Goal: Answer question/provide support: Answer question/provide support

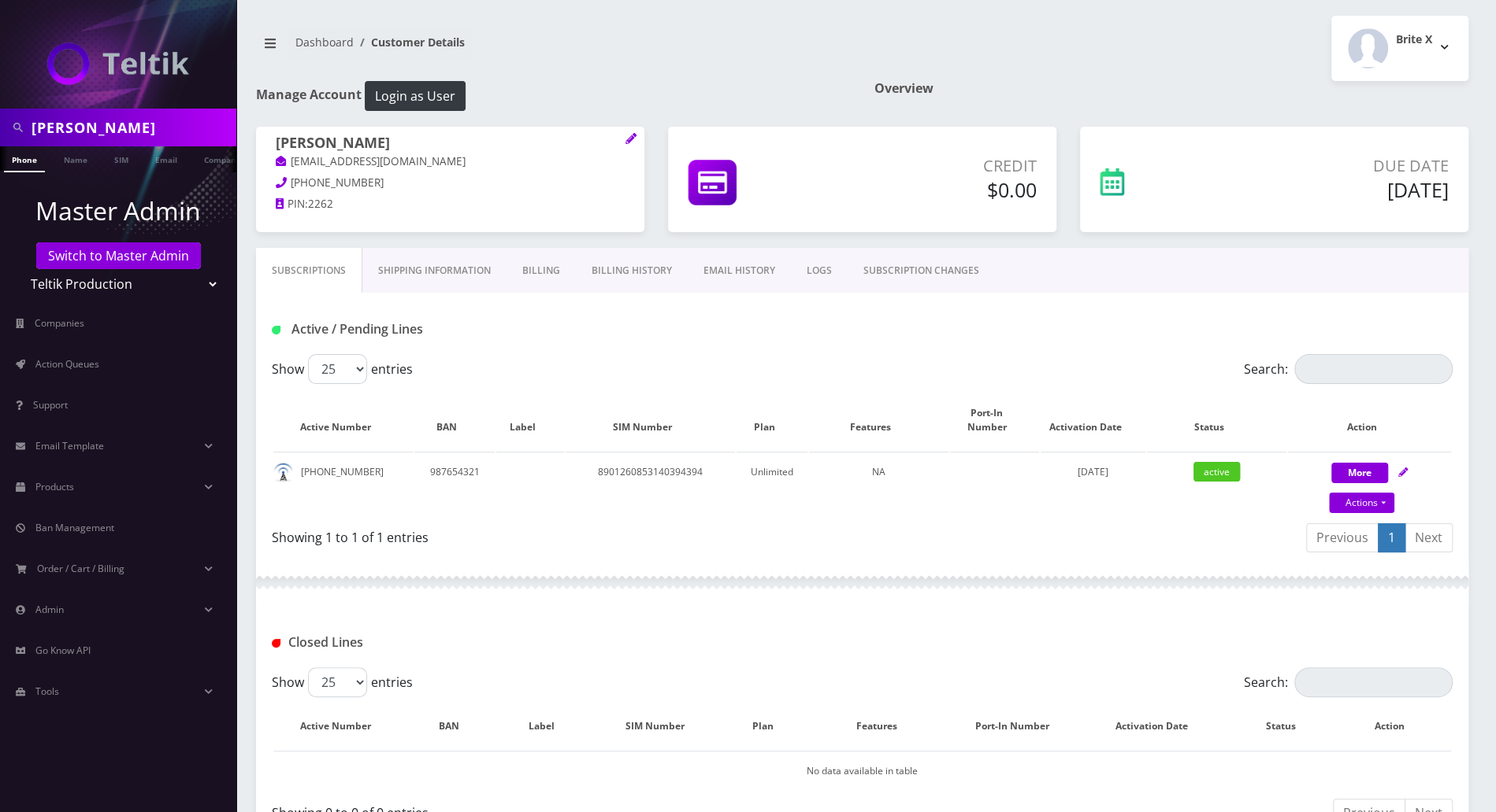
scroll to position [0, 15]
drag, startPoint x: 0, startPoint y: 0, endPoint x: 152, endPoint y: 255, distance: 296.9
click at [152, 255] on link "Switch to Master Admin" at bounding box center [118, 255] width 165 height 27
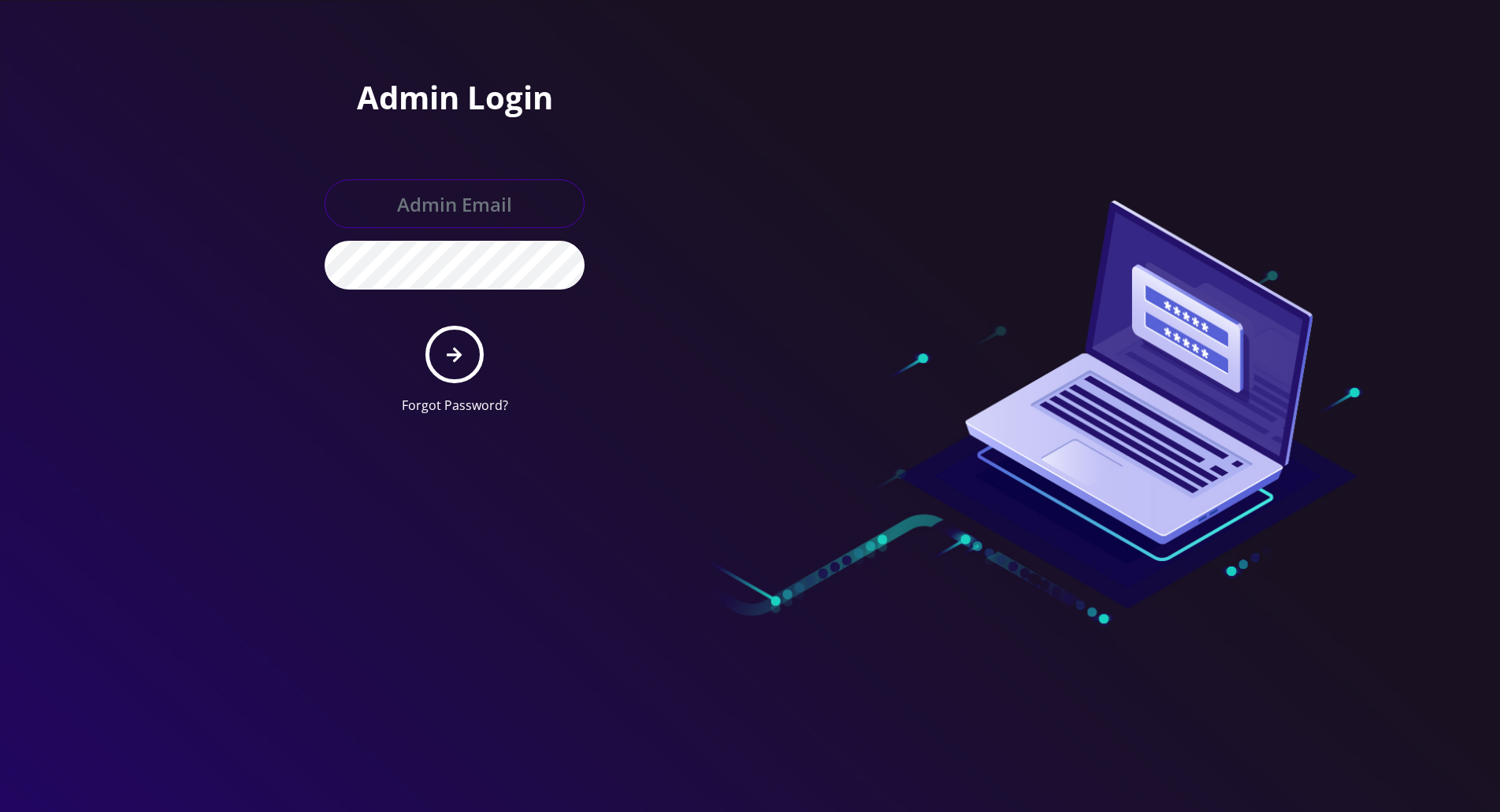
type input "[PERSON_NAME][EMAIL_ADDRESS][DOMAIN_NAME]"
click at [473, 348] on button "submit" at bounding box center [454, 355] width 58 height 58
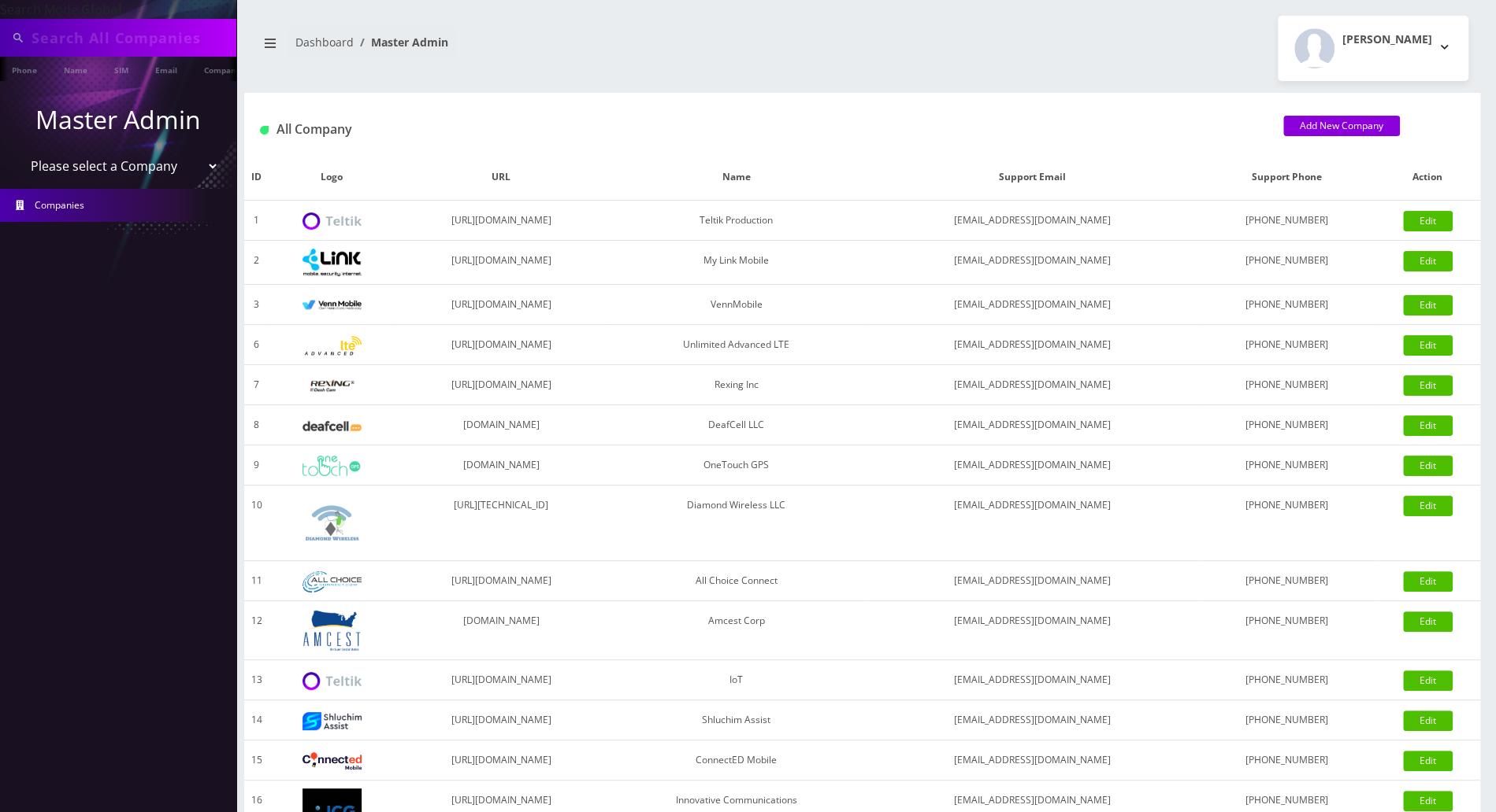
type input "[PERSON_NAME]"
drag, startPoint x: 169, startPoint y: 39, endPoint x: -8, endPoint y: 30, distance: 177.2
click at [0, 30] on html "Search Mode: Global Evelyn Moses Phone Name SIM Email Company Customer Master A…" at bounding box center [748, 541] width 1496 height 1081
drag, startPoint x: 122, startPoint y: 35, endPoint x: -8, endPoint y: 27, distance: 130.2
click at [0, 27] on html "Search Mode: Global 9174886679 Phone Name SIM Email Company Customer Master Adm…" at bounding box center [748, 541] width 1496 height 1081
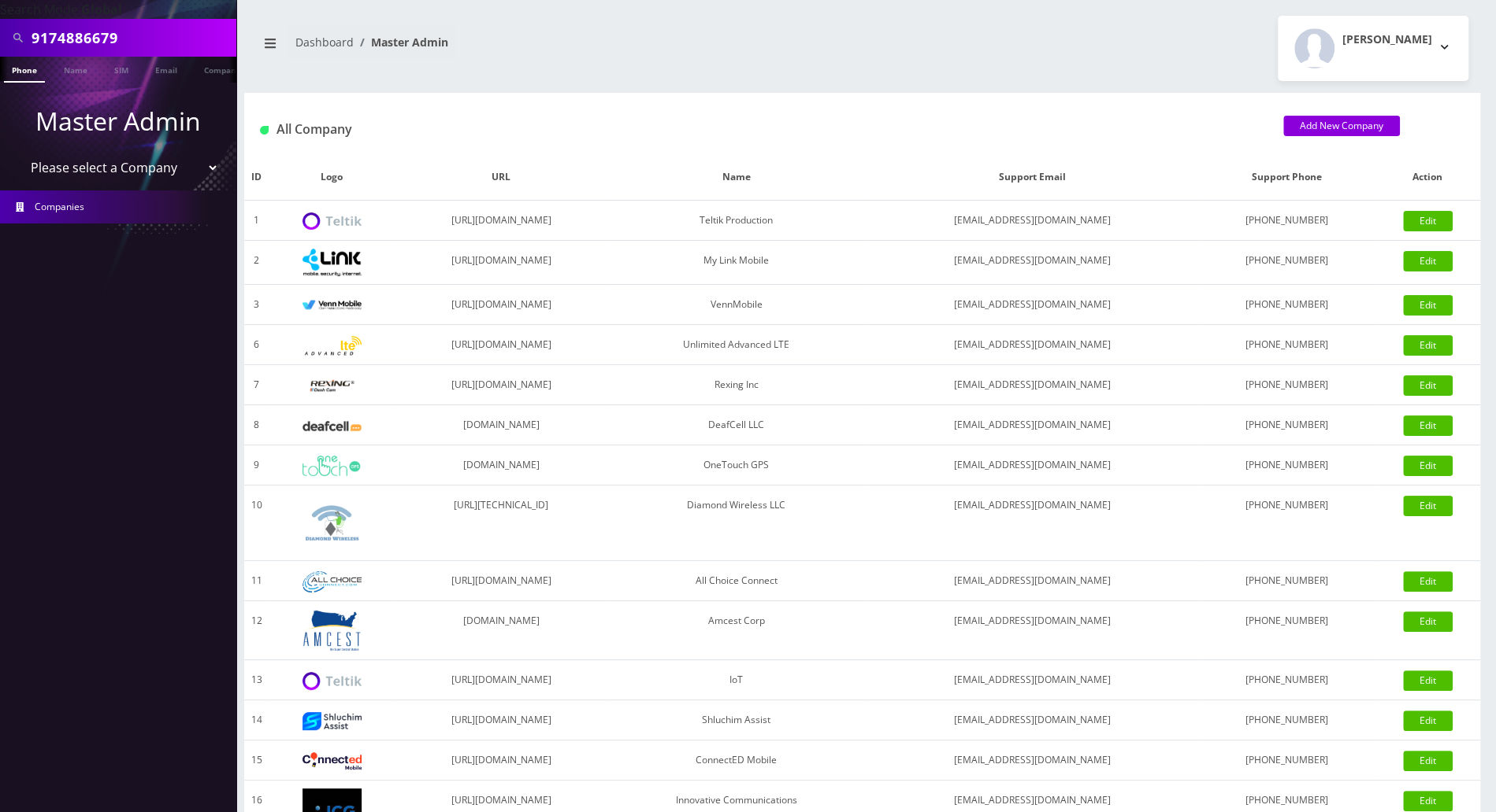
type input "9174886679"
click at [24, 72] on link "Phone" at bounding box center [24, 70] width 41 height 26
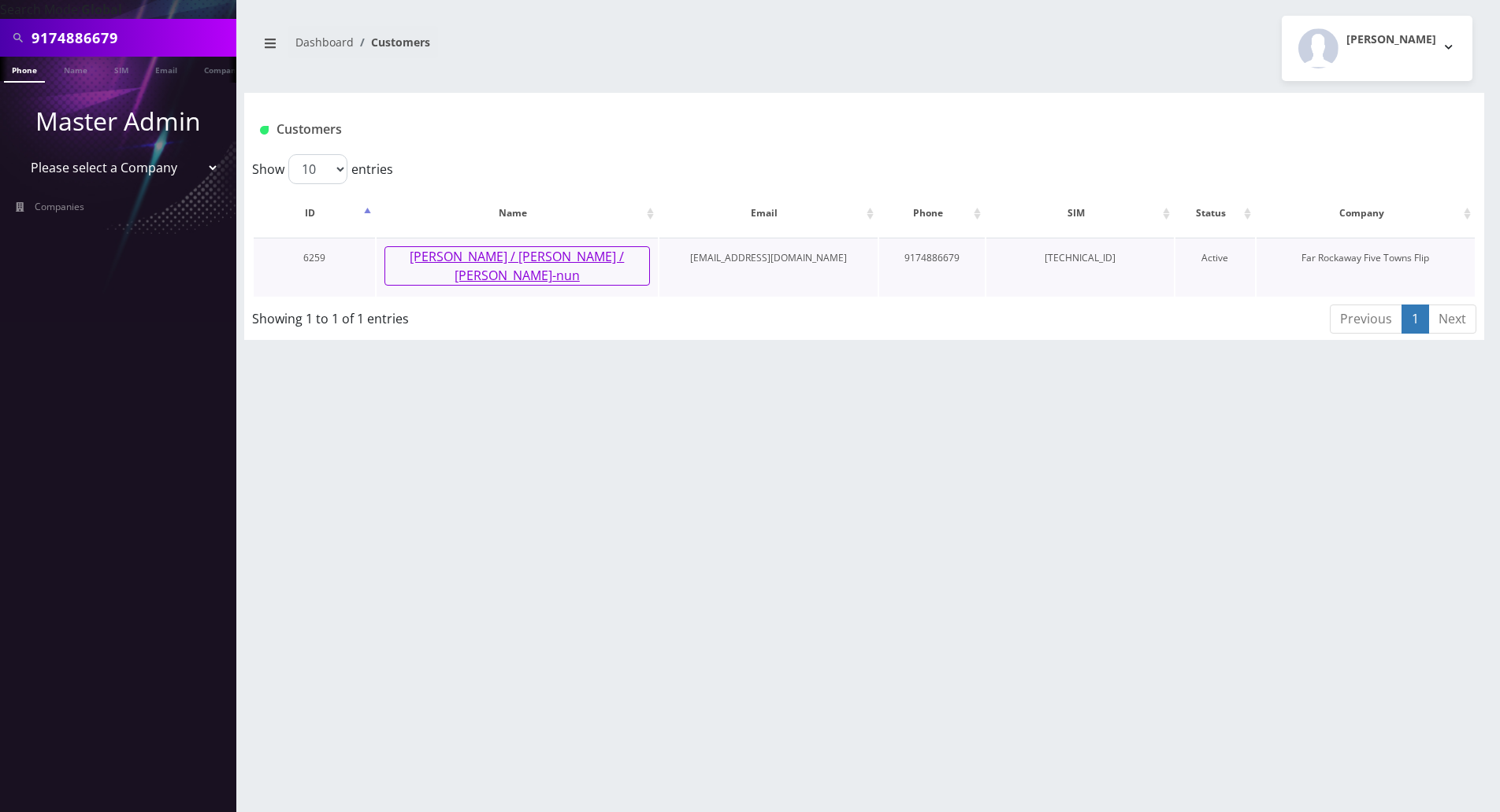
click at [559, 250] on button "Sara / Chana / Adina Bin-nun" at bounding box center [517, 265] width 265 height 39
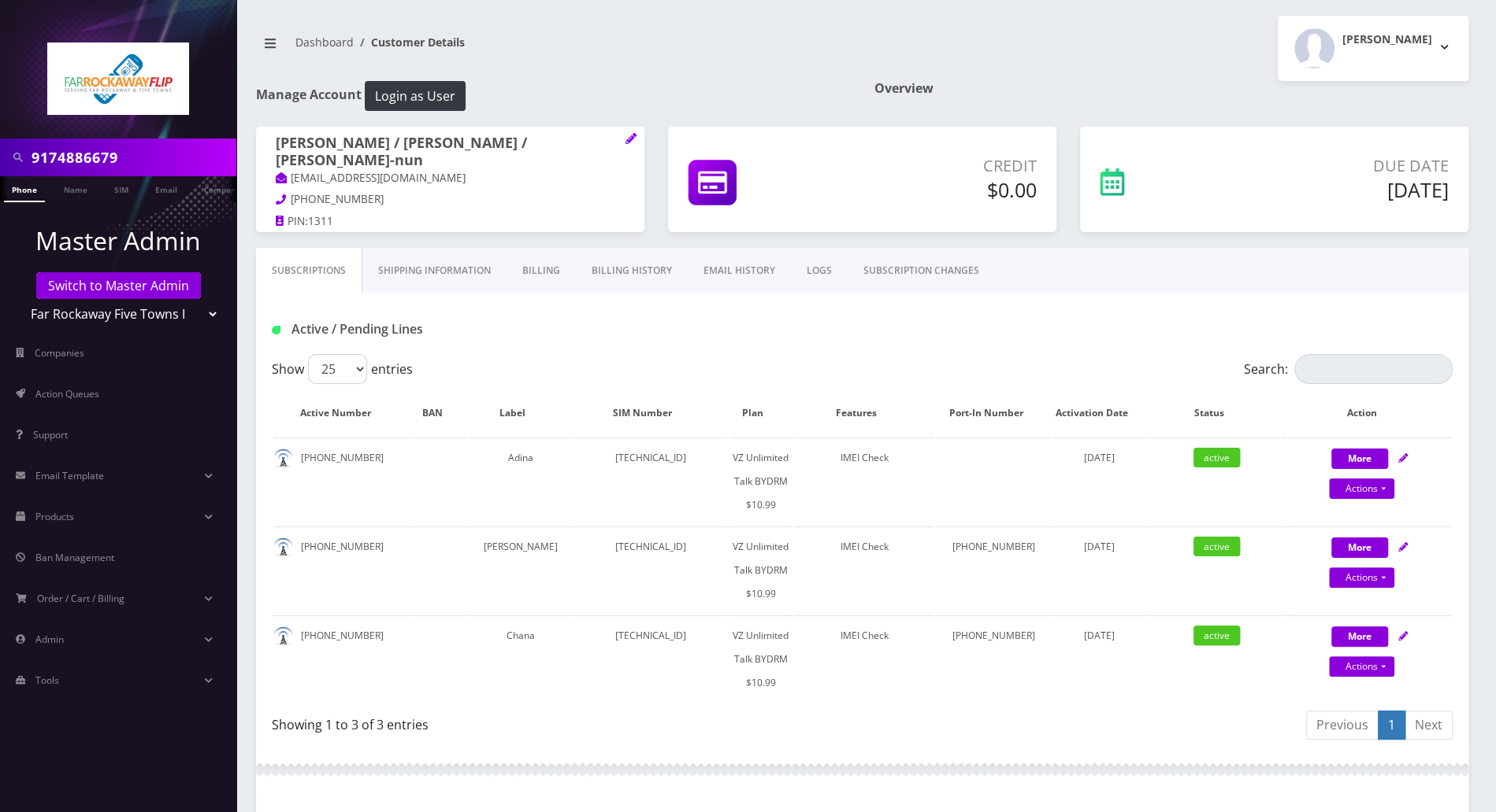
click at [643, 726] on div "Showing 1 to 3 of 3 entries" at bounding box center [561, 721] width 579 height 25
click at [1408, 314] on div "Active / Pending Lines" at bounding box center [861, 324] width 1213 height 62
click at [1100, 345] on div "Active / Pending Lines" at bounding box center [861, 324] width 1213 height 62
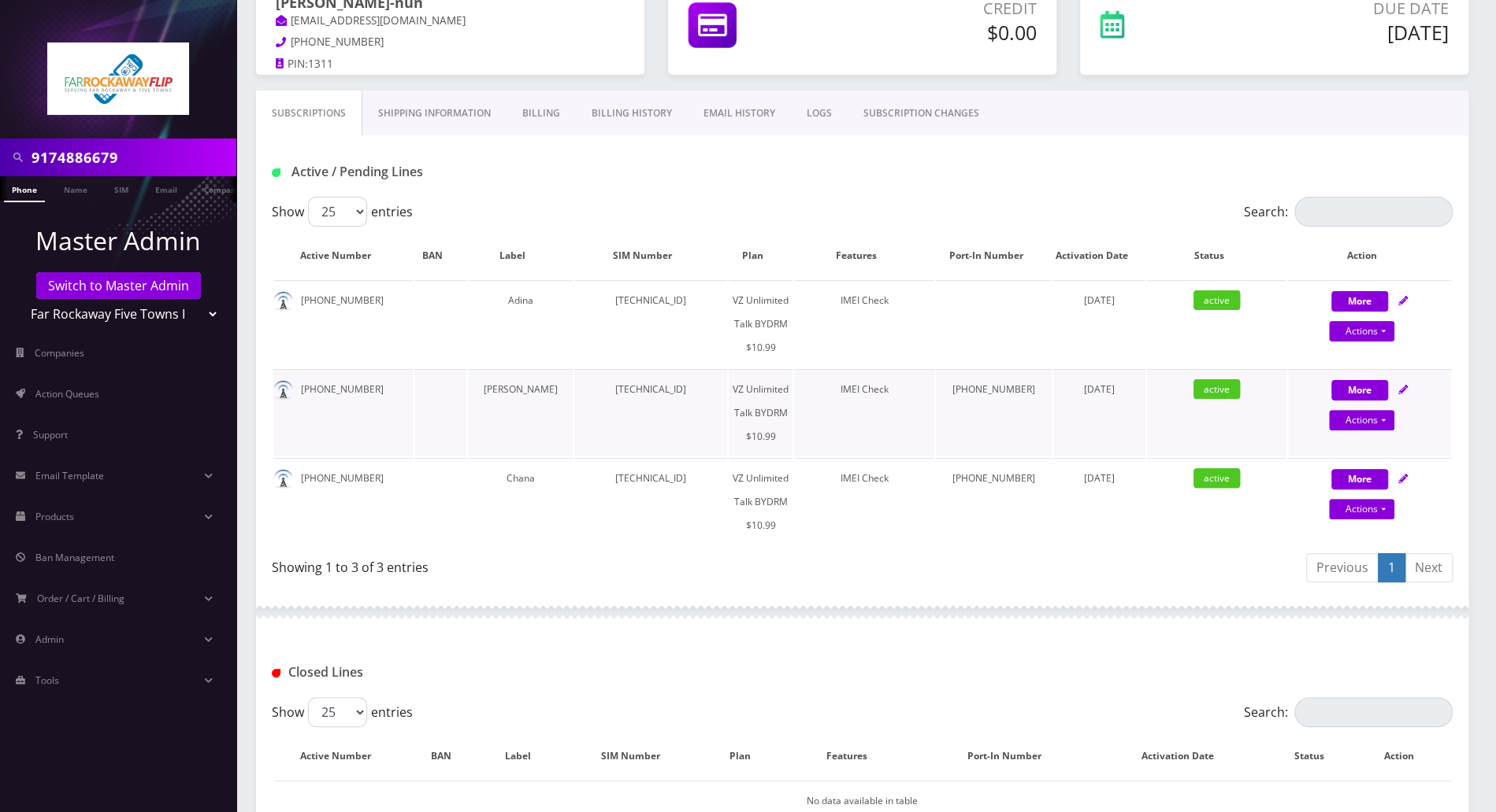
scroll to position [420, 0]
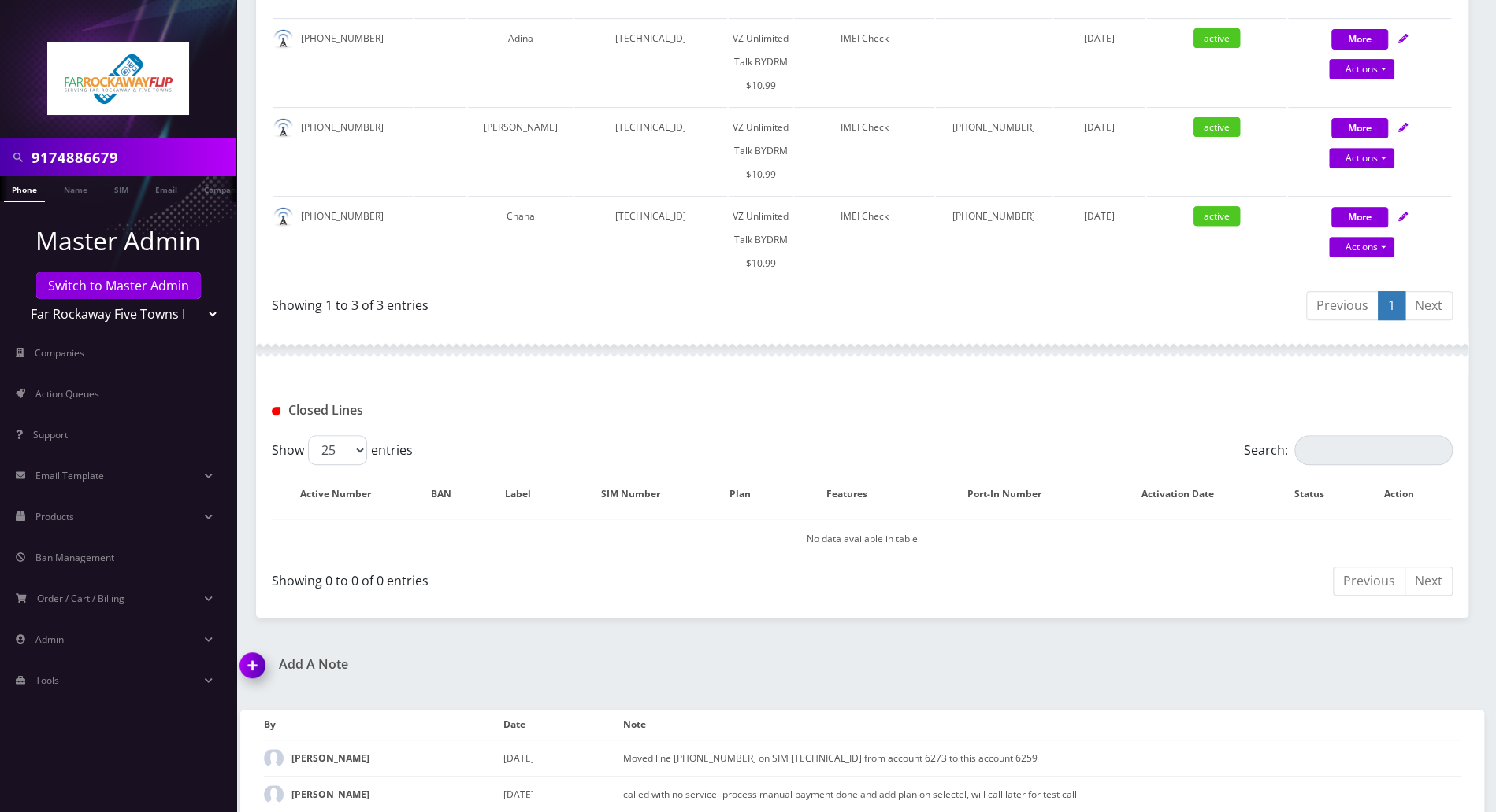
click at [241, 667] on img at bounding box center [255, 670] width 47 height 47
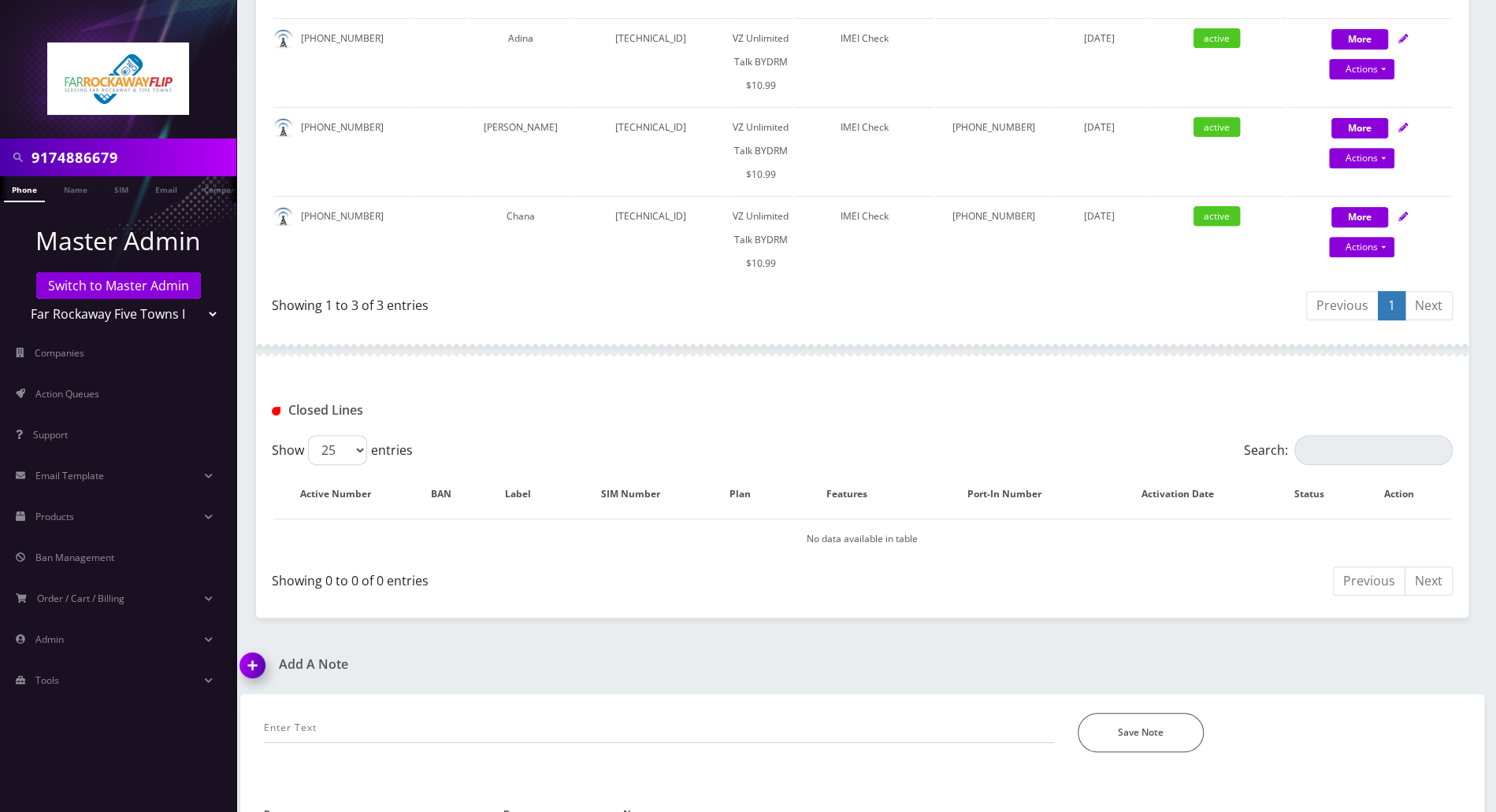
scroll to position [519, 0]
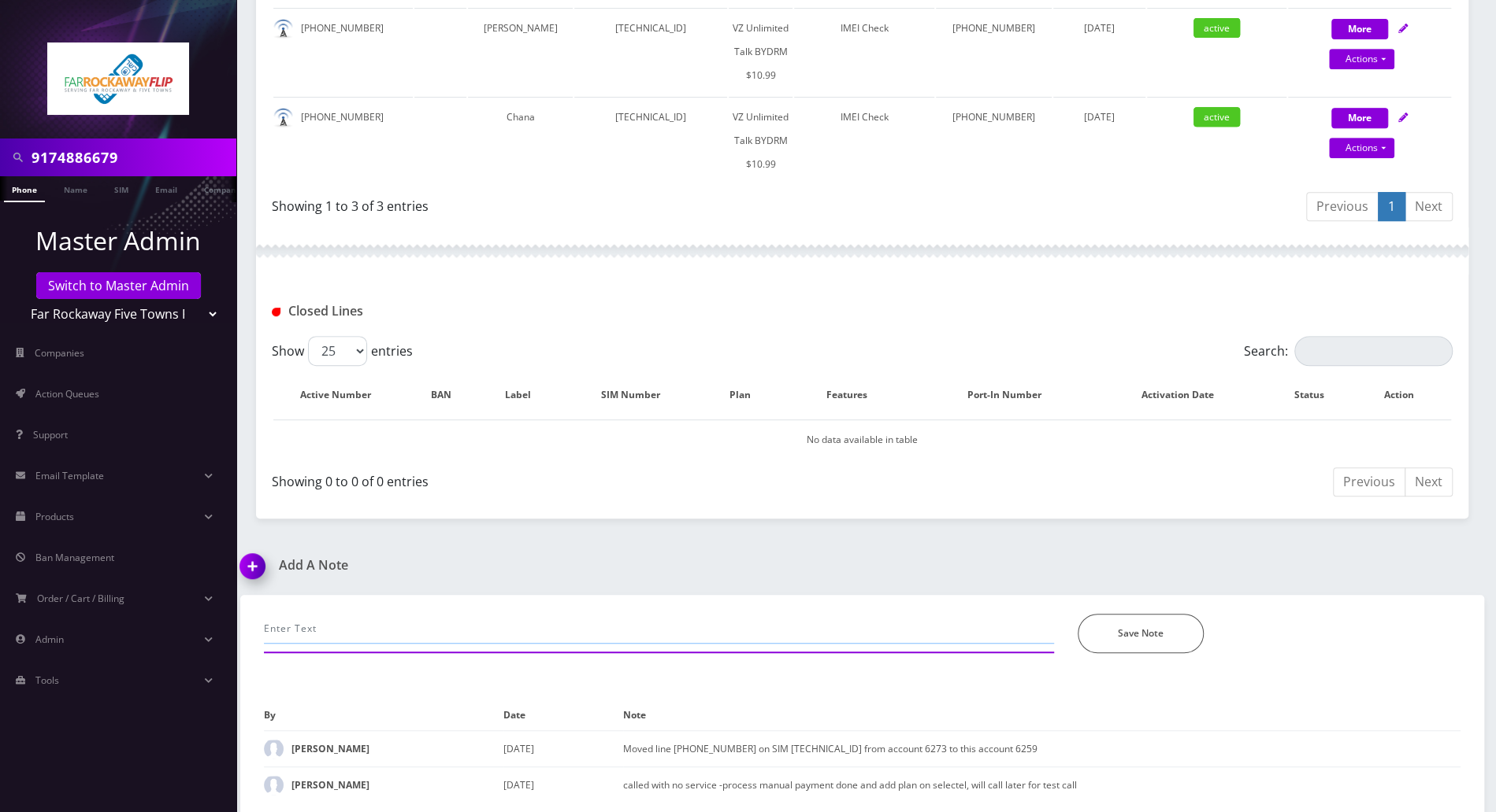
click at [460, 614] on input "text" at bounding box center [659, 629] width 790 height 30
type input "call was disconnected- tried to cb but was only routed to her vm"
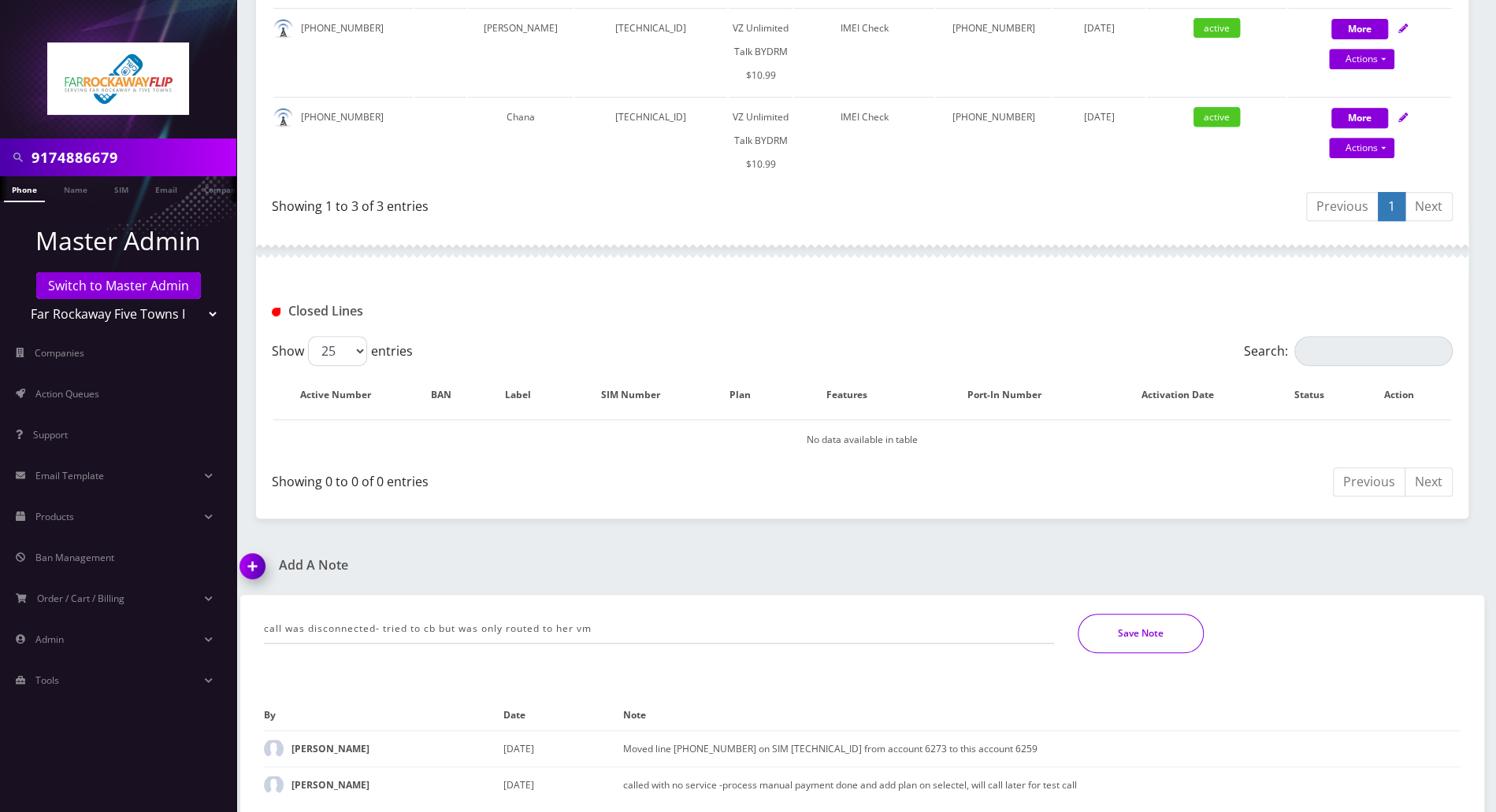
click at [1146, 640] on button "Save Note" at bounding box center [1141, 633] width 126 height 39
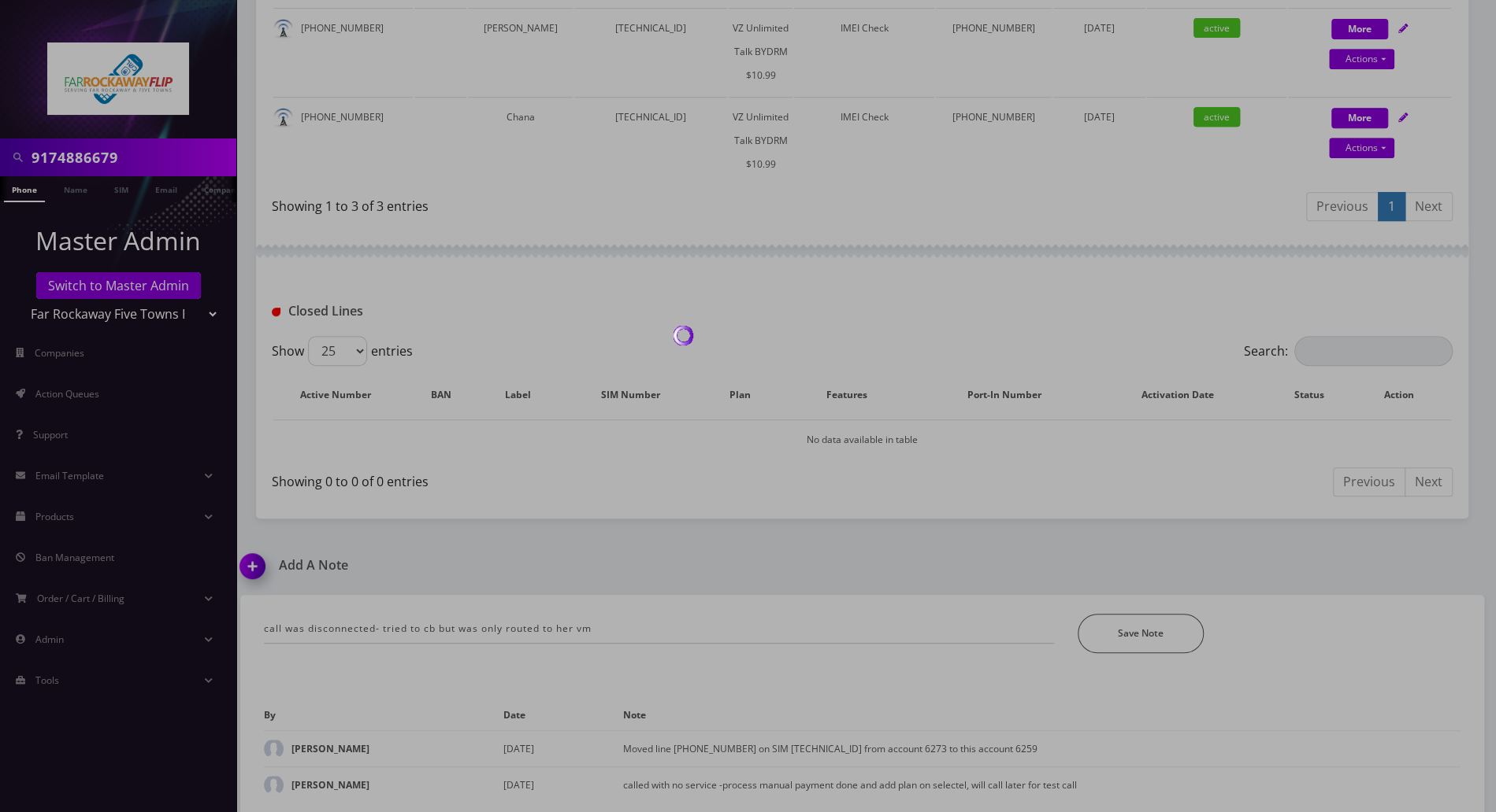
scroll to position [465, 0]
